Goal: Task Accomplishment & Management: Use online tool/utility

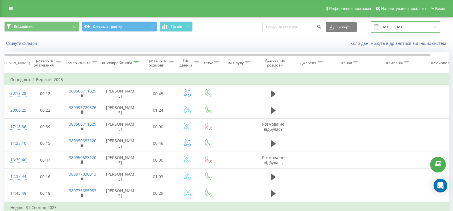
click at [405, 25] on input "[DATE] - [DATE]" at bounding box center [405, 26] width 69 height 11
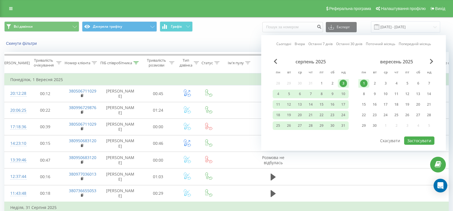
click at [345, 44] on link "Останні 30 днів" at bounding box center [349, 43] width 26 height 5
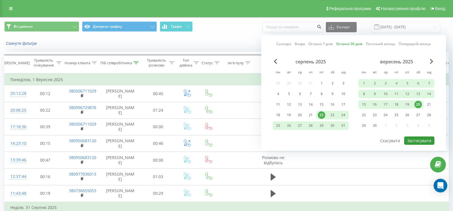
click at [420, 141] on button "Застосувати" at bounding box center [419, 141] width 30 height 8
type input "[DATE] - [DATE]"
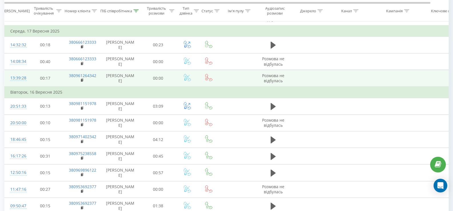
scroll to position [200, 0]
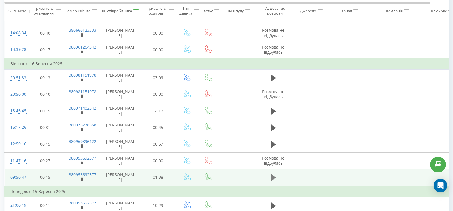
click at [274, 178] on icon at bounding box center [273, 177] width 5 height 7
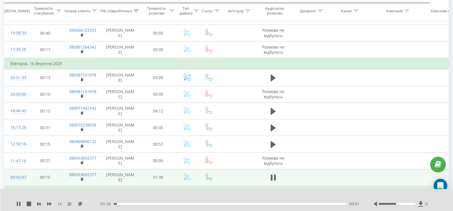
click at [426, 205] on icon at bounding box center [425, 204] width 3 height 5
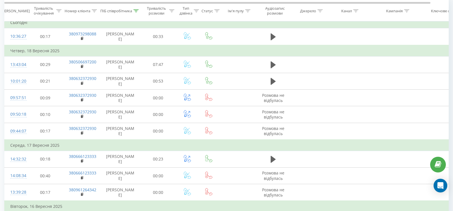
scroll to position [0, 0]
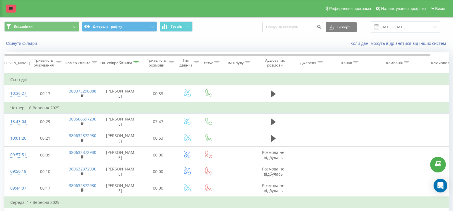
click at [12, 9] on icon at bounding box center [10, 9] width 3 height 4
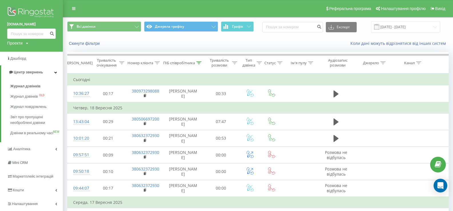
click at [30, 10] on img at bounding box center [31, 13] width 49 height 14
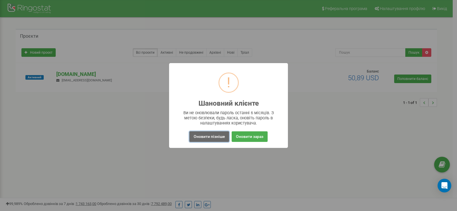
click at [212, 137] on button "Оновити пізніше" at bounding box center [209, 136] width 40 height 11
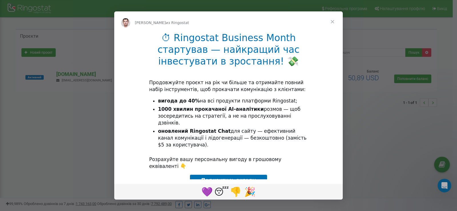
click at [333, 22] on span "Закрыть" at bounding box center [332, 21] width 21 height 21
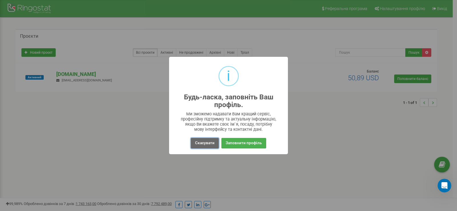
click at [204, 140] on button "Скасувати" at bounding box center [205, 143] width 28 height 11
